Goal: Task Accomplishment & Management: Use online tool/utility

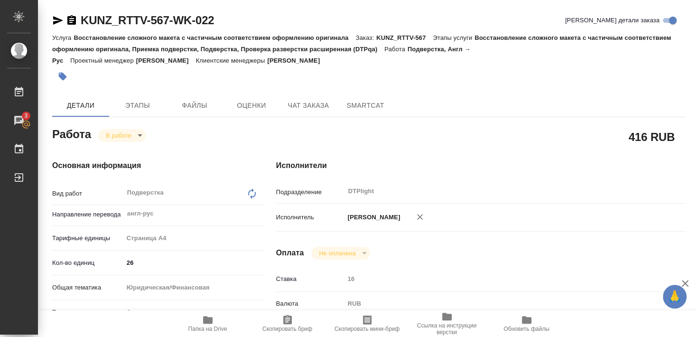
click at [89, 39] on p "Восстановление сложного макета с частичным соответствием оформлению оригинала" at bounding box center [215, 37] width 282 height 7
drag, startPoint x: 90, startPoint y: 28, endPoint x: 168, endPoint y: 24, distance: 77.9
copy link "KUNZ_RTTV-567"
click at [53, 18] on icon "button" at bounding box center [57, 20] width 11 height 11
copy link "KUNZ_RTTV-567"
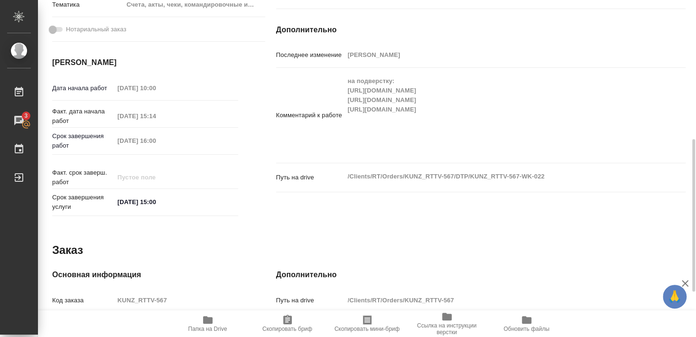
scroll to position [256, 0]
